Goal: Information Seeking & Learning: Learn about a topic

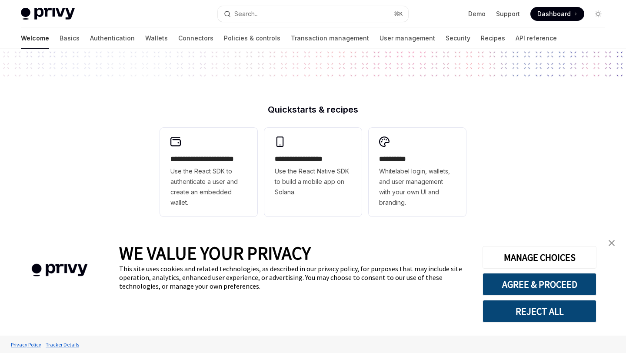
scroll to position [183, 0]
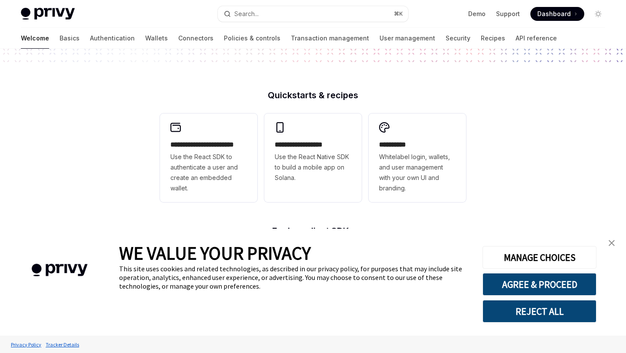
click at [610, 238] on link "close banner" at bounding box center [611, 242] width 17 height 17
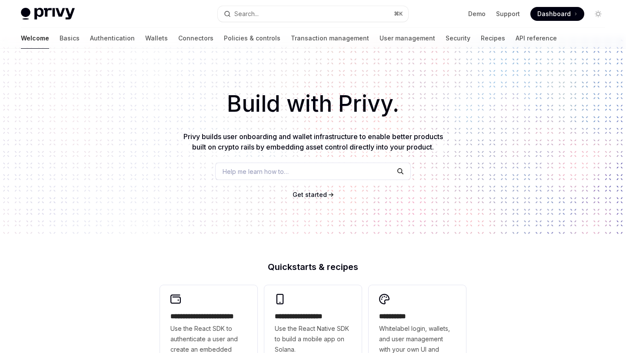
scroll to position [10, 0]
click at [90, 34] on link "Authentication" at bounding box center [112, 38] width 45 height 21
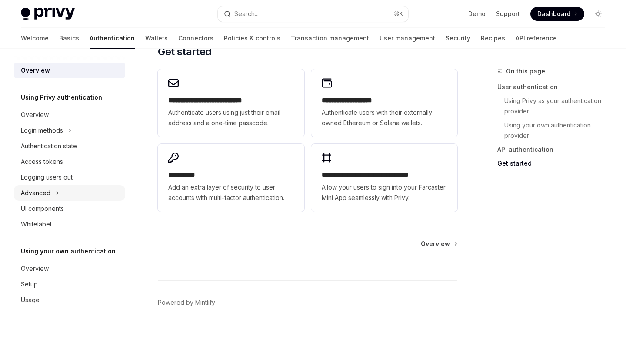
scroll to position [749, 0]
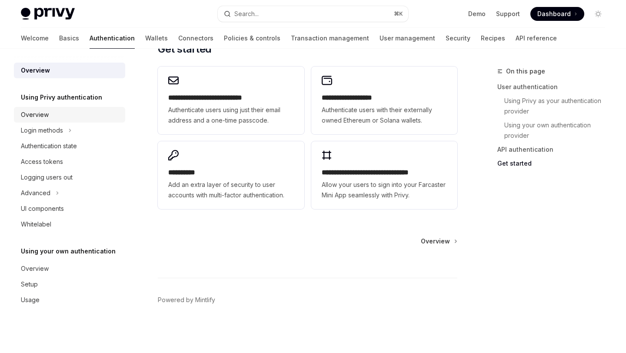
click at [66, 115] on div "Overview" at bounding box center [70, 114] width 99 height 10
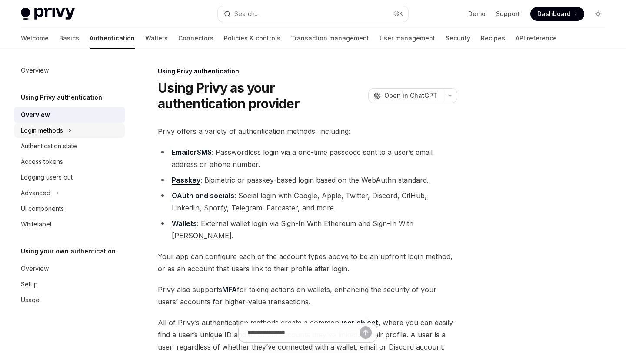
click at [57, 133] on div "Login methods" at bounding box center [42, 130] width 42 height 10
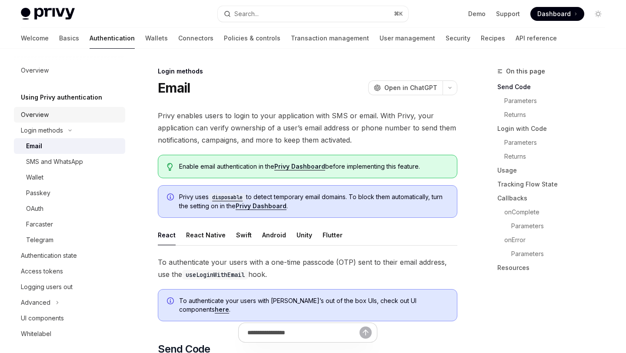
click at [83, 116] on div "Overview" at bounding box center [70, 114] width 99 height 10
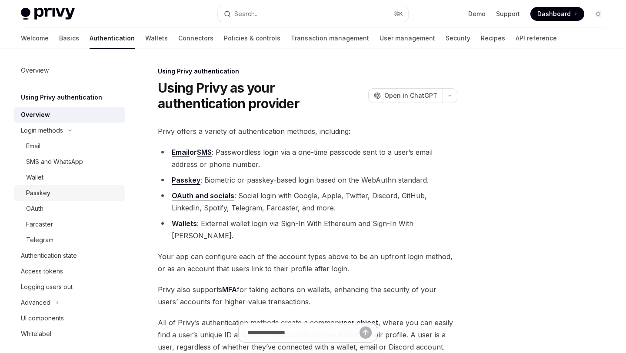
scroll to position [5, 0]
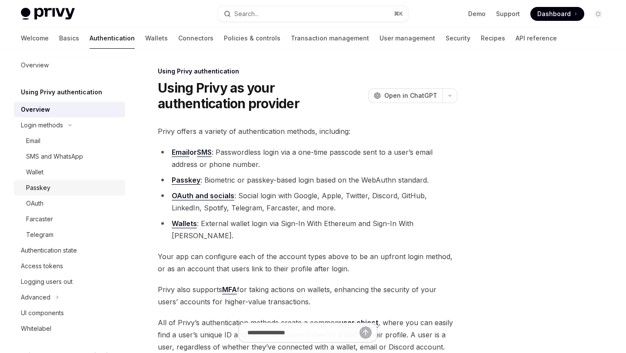
click at [76, 189] on div "Passkey" at bounding box center [73, 187] width 94 height 10
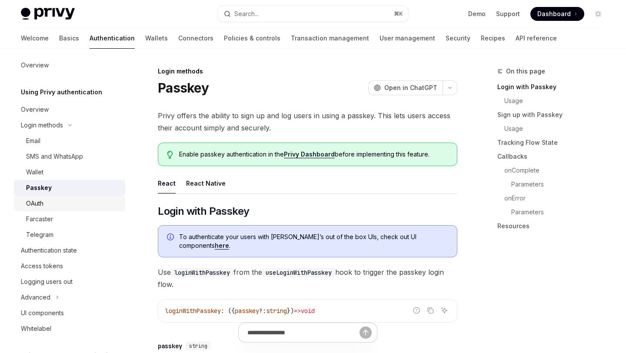
click at [76, 208] on div "OAuth" at bounding box center [73, 203] width 94 height 10
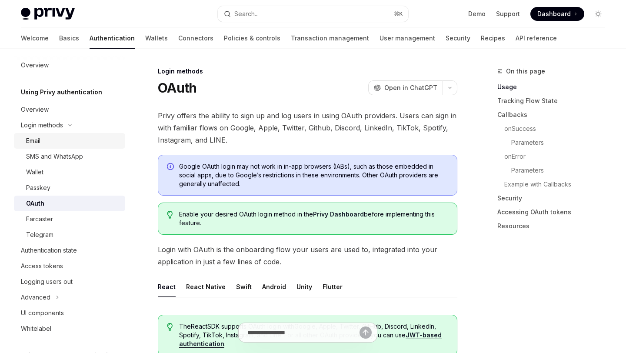
click at [52, 141] on div "Email" at bounding box center [73, 141] width 94 height 10
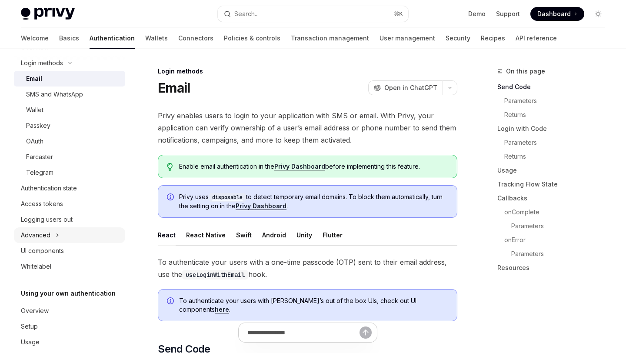
scroll to position [82, 0]
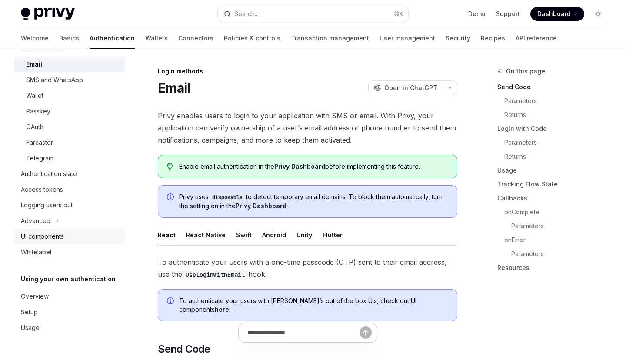
click at [57, 241] on div "UI components" at bounding box center [42, 236] width 43 height 10
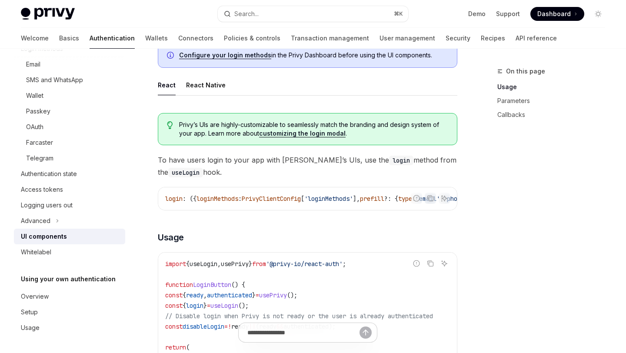
scroll to position [404, 0]
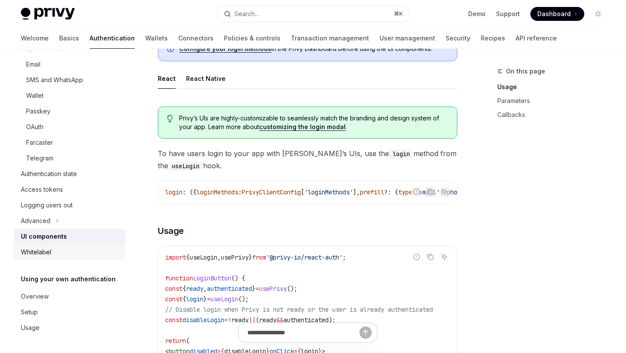
click at [61, 254] on div "Whitelabel" at bounding box center [70, 252] width 99 height 10
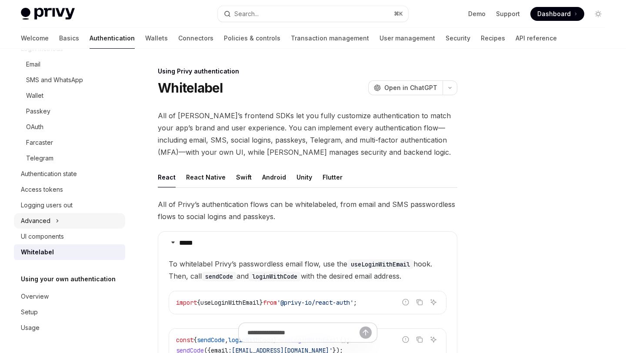
click at [60, 213] on button "Advanced" at bounding box center [69, 221] width 111 height 16
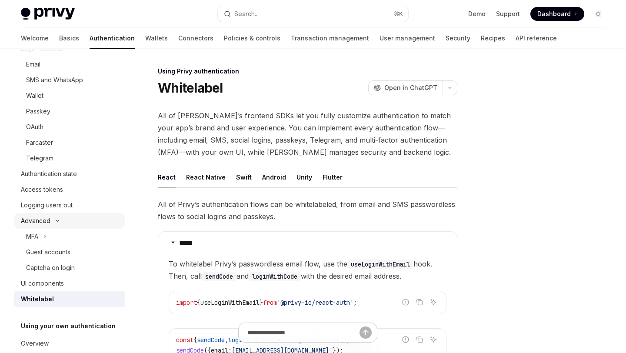
click at [62, 222] on icon "Toggle Advanced section" at bounding box center [57, 220] width 10 height 3
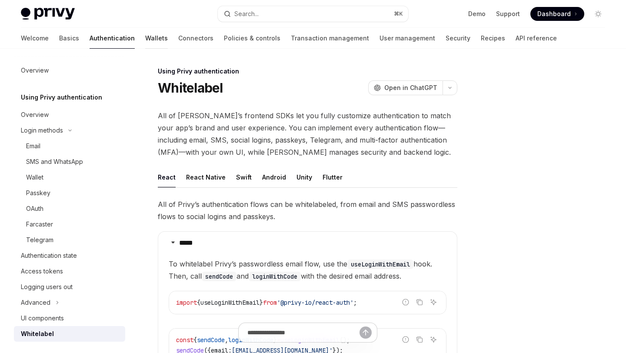
click at [145, 37] on link "Wallets" at bounding box center [156, 38] width 23 height 21
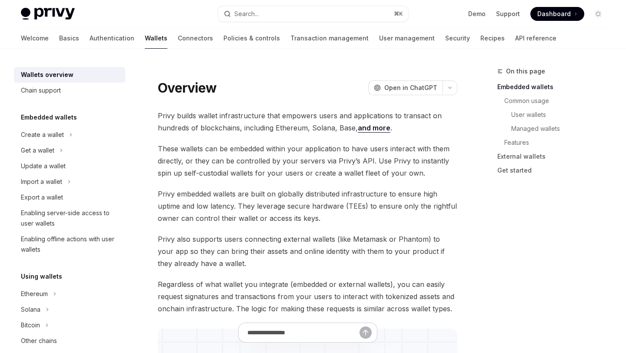
click at [46, 35] on div "Welcome Basics Authentication Wallets Connectors Policies & controls Transactio…" at bounding box center [288, 38] width 535 height 21
click at [89, 40] on link "Authentication" at bounding box center [111, 38] width 45 height 21
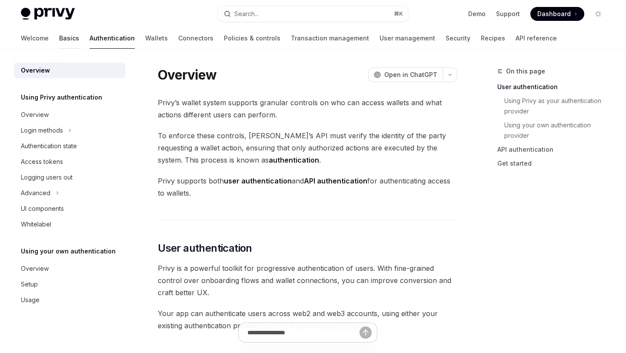
click at [59, 43] on link "Basics" at bounding box center [69, 38] width 20 height 21
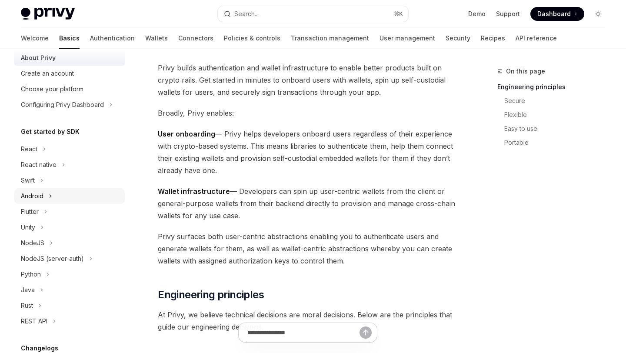
scroll to position [49, 0]
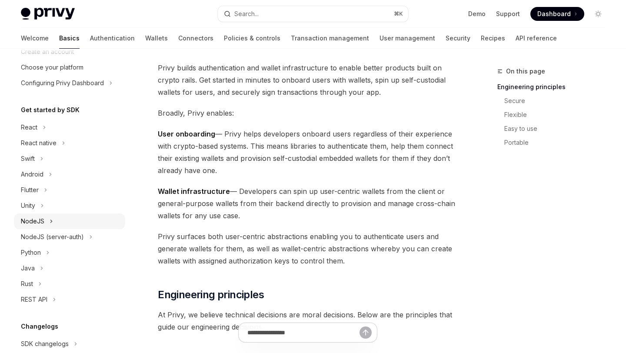
click at [63, 224] on button "NodeJS" at bounding box center [69, 221] width 111 height 16
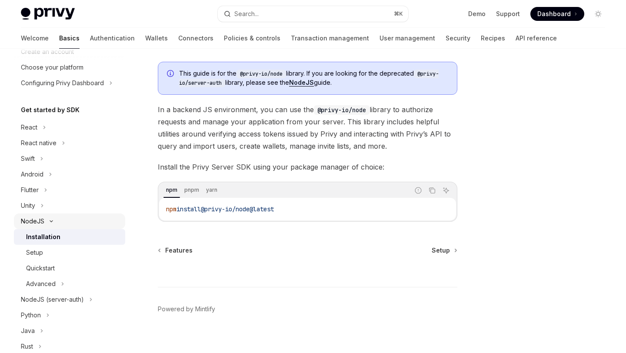
click at [57, 226] on button "NodeJS" at bounding box center [69, 221] width 111 height 16
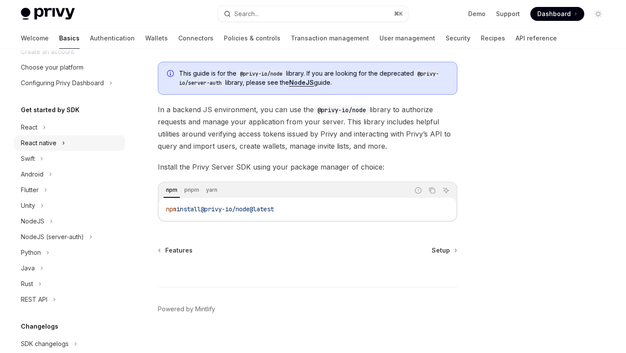
click at [57, 137] on button "React native" at bounding box center [69, 143] width 111 height 16
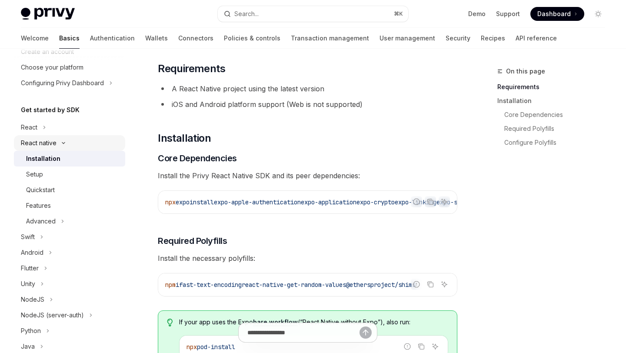
click at [56, 145] on div "React native" at bounding box center [39, 143] width 36 height 10
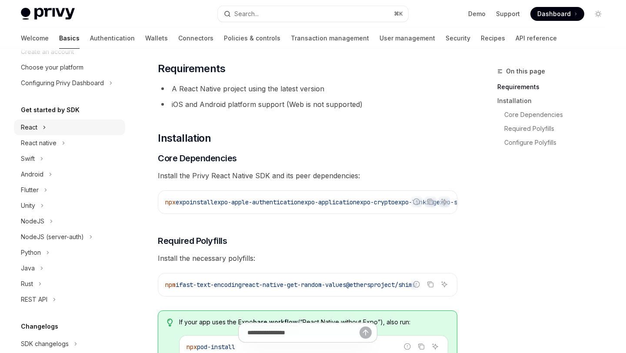
click at [53, 132] on button "React" at bounding box center [69, 127] width 111 height 16
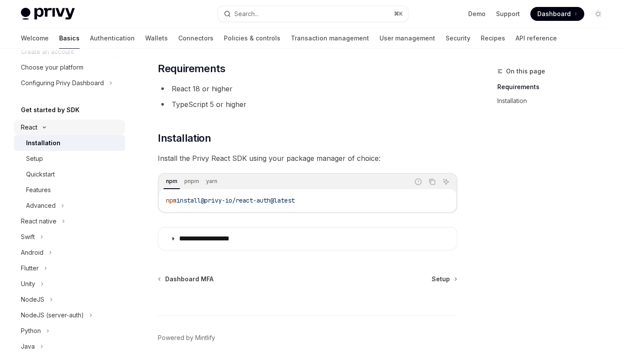
click at [53, 132] on button "React" at bounding box center [69, 127] width 111 height 16
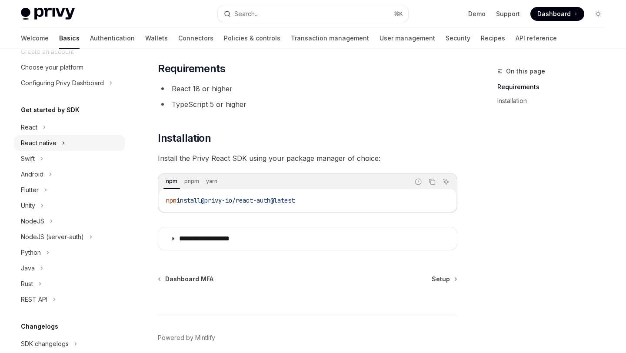
click at [59, 141] on button "React native" at bounding box center [69, 143] width 111 height 16
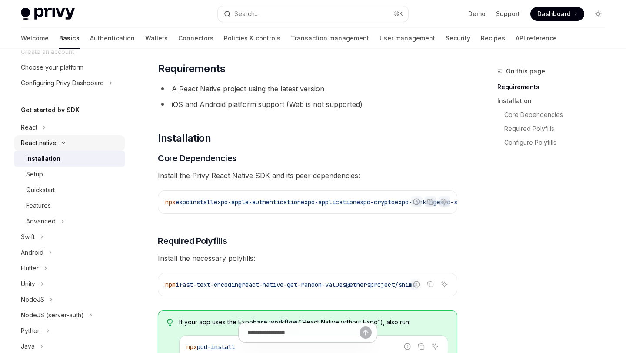
click at [59, 141] on icon "Toggle React native section" at bounding box center [63, 142] width 10 height 3
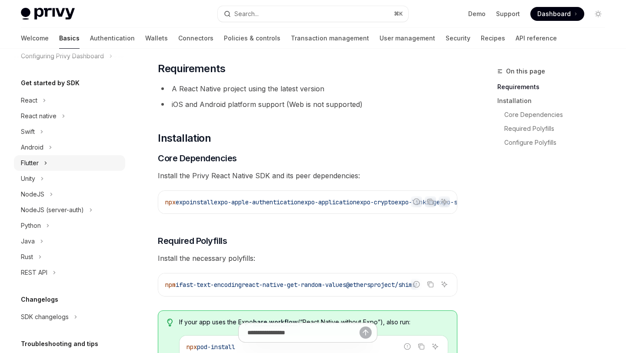
scroll to position [77, 0]
click at [53, 267] on icon "Toggle REST API section" at bounding box center [54, 271] width 3 height 10
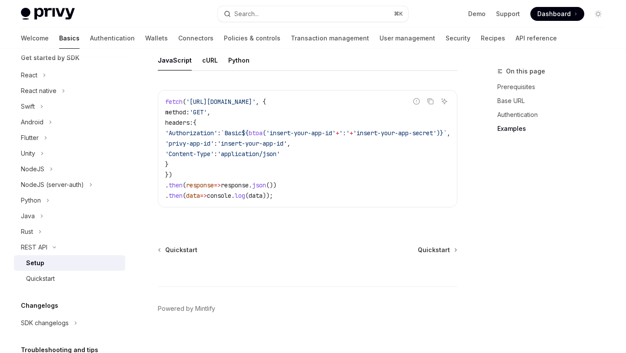
scroll to position [172, 0]
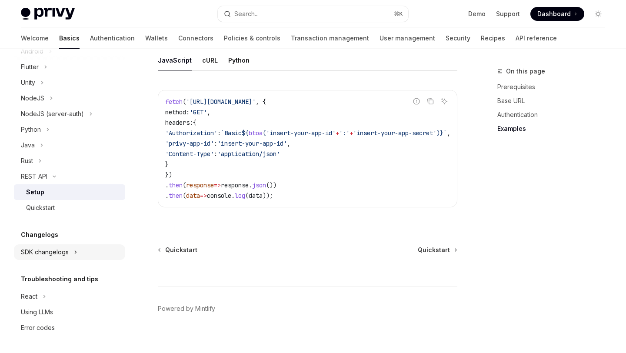
click at [70, 254] on button "SDK changelogs" at bounding box center [69, 252] width 111 height 16
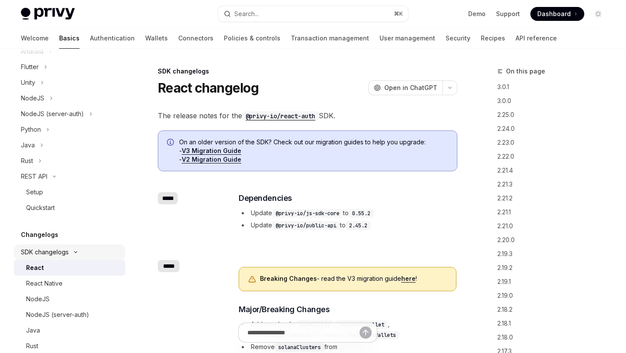
click at [70, 252] on icon "Toggle SDK changelogs section" at bounding box center [75, 251] width 10 height 3
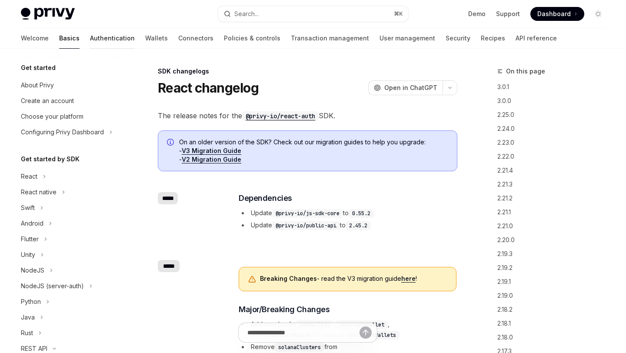
click at [90, 44] on link "Authentication" at bounding box center [112, 38] width 45 height 21
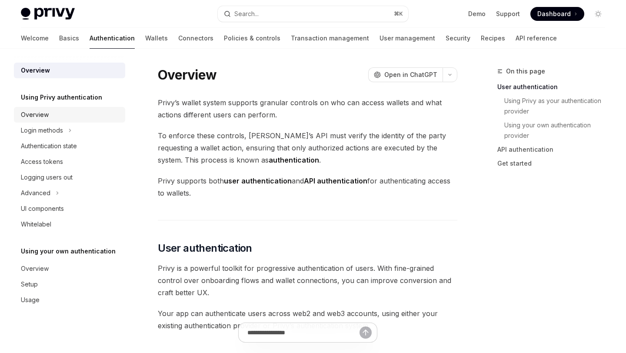
click at [64, 115] on div "Overview" at bounding box center [70, 114] width 99 height 10
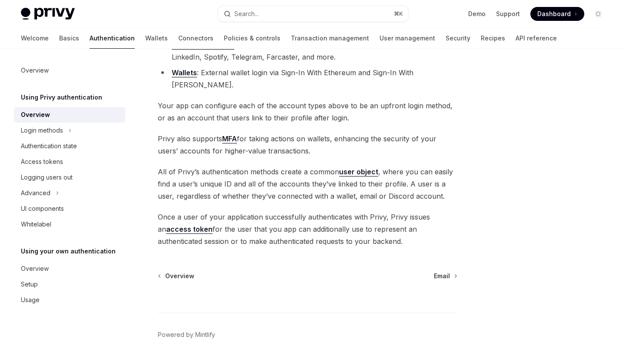
scroll to position [135, 0]
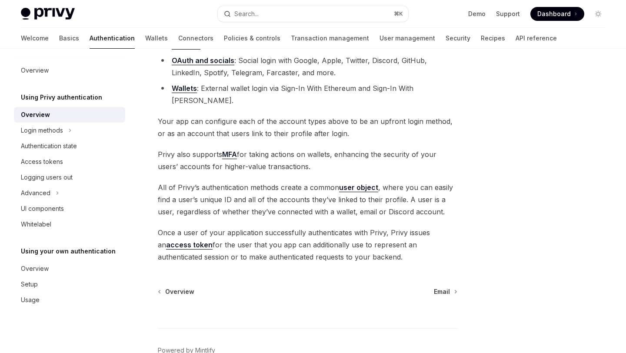
click at [66, 104] on div "Using Privy authentication Overview Login methods Authentication state Access t…" at bounding box center [69, 162] width 111 height 140
click at [66, 98] on h5 "Using Privy authentication" at bounding box center [61, 97] width 81 height 10
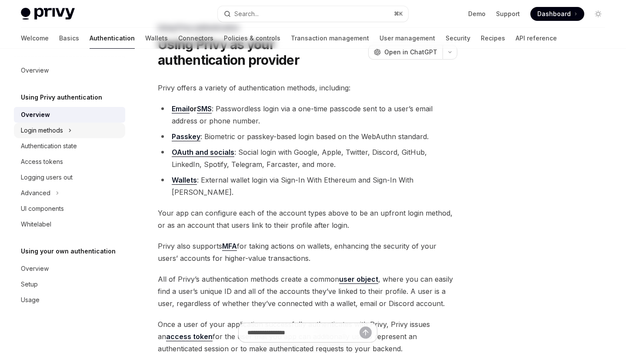
scroll to position [0, 0]
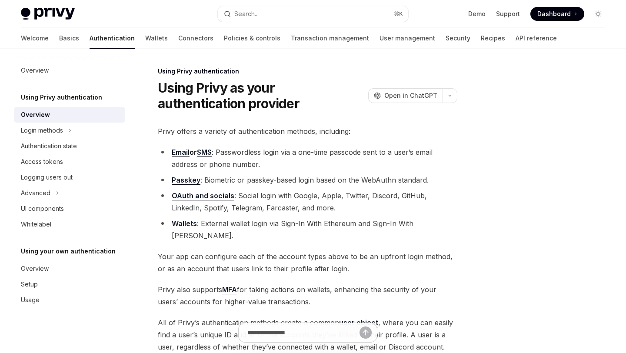
click at [121, 52] on div at bounding box center [69, 56] width 111 height 14
click at [145, 33] on link "Wallets" at bounding box center [156, 38] width 23 height 21
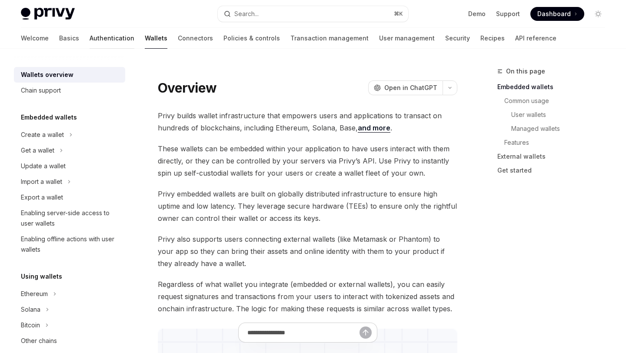
click at [89, 34] on link "Authentication" at bounding box center [111, 38] width 45 height 21
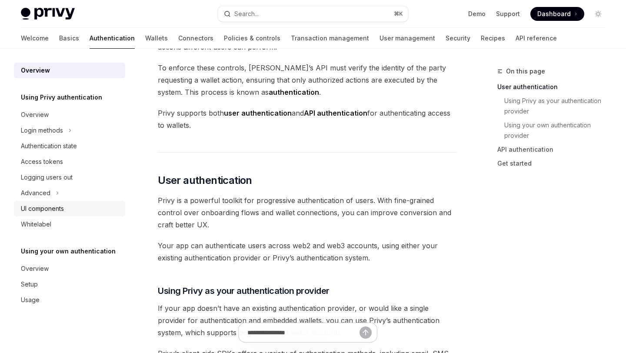
scroll to position [72, 0]
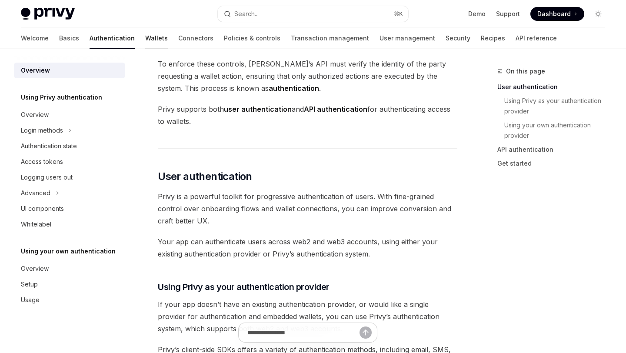
click at [145, 38] on link "Wallets" at bounding box center [156, 38] width 23 height 21
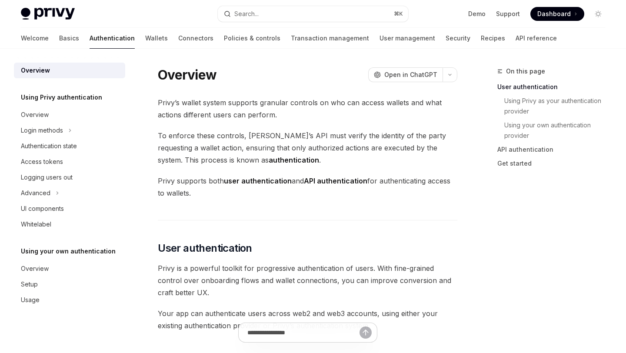
type textarea "*"
